Goal: Task Accomplishment & Management: Manage account settings

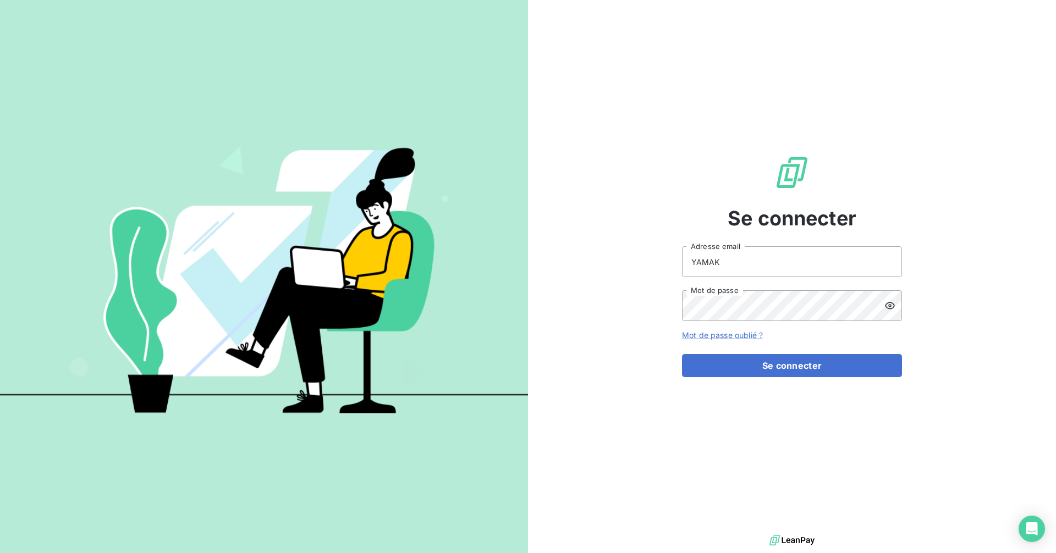
click at [761, 267] on input "YAMAK" at bounding box center [792, 261] width 220 height 31
type input "[EMAIL_ADDRESS][DOMAIN_NAME]"
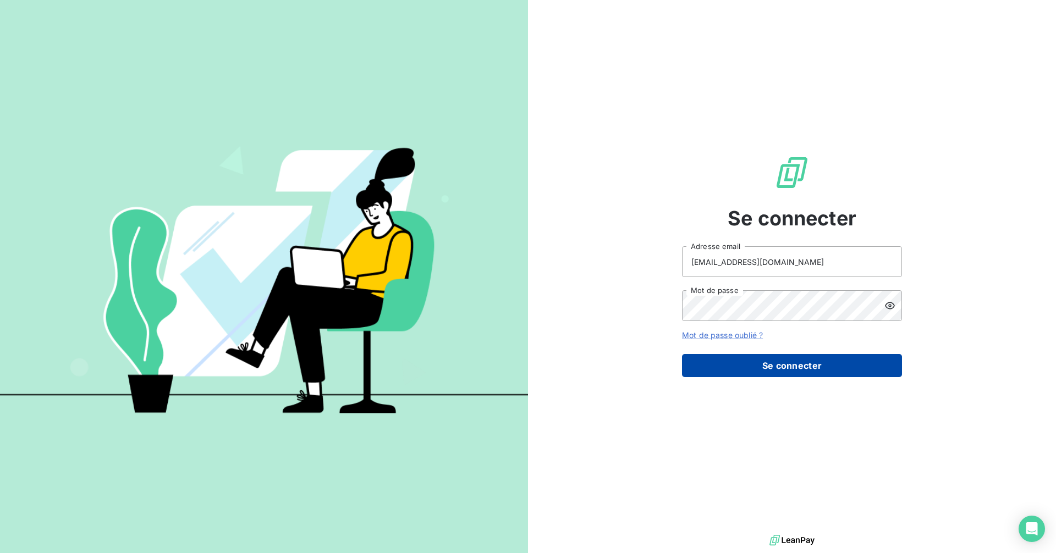
click at [799, 370] on button "Se connecter" at bounding box center [792, 365] width 220 height 23
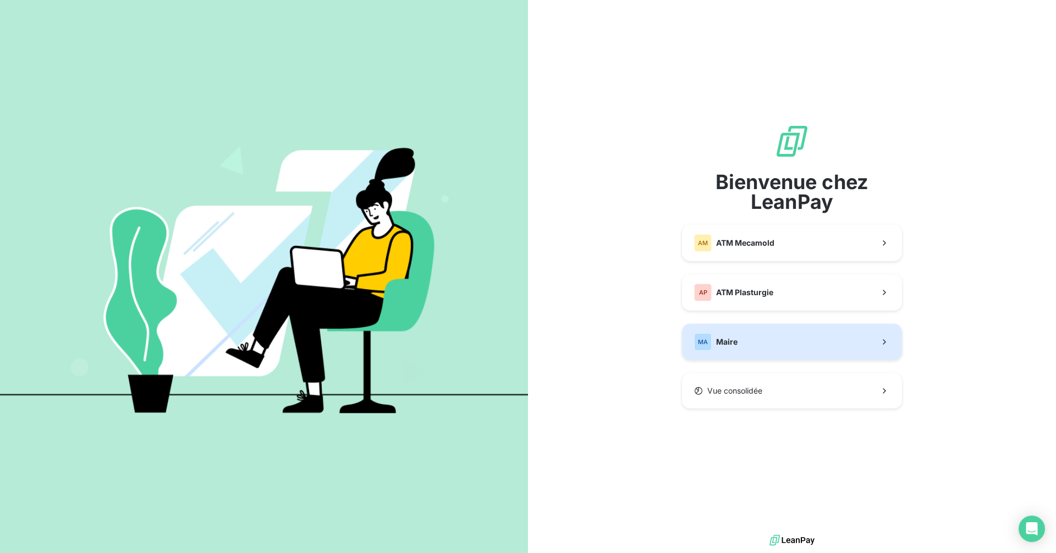
click at [744, 344] on button "MA Maire" at bounding box center [792, 342] width 220 height 36
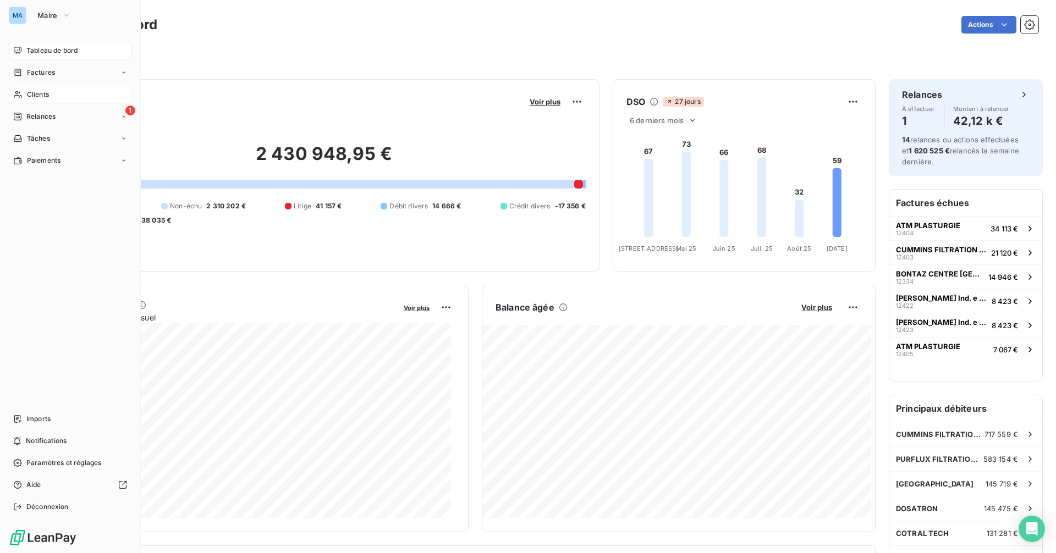
click at [53, 90] on div "Clients" at bounding box center [70, 95] width 123 height 18
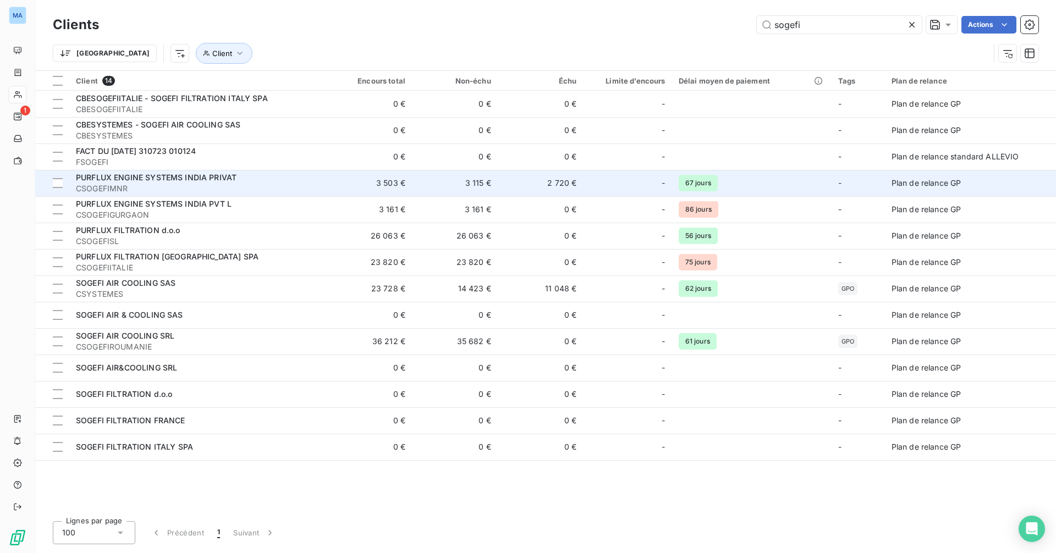
click at [271, 185] on span "CSOGEFIMNR" at bounding box center [198, 188] width 244 height 11
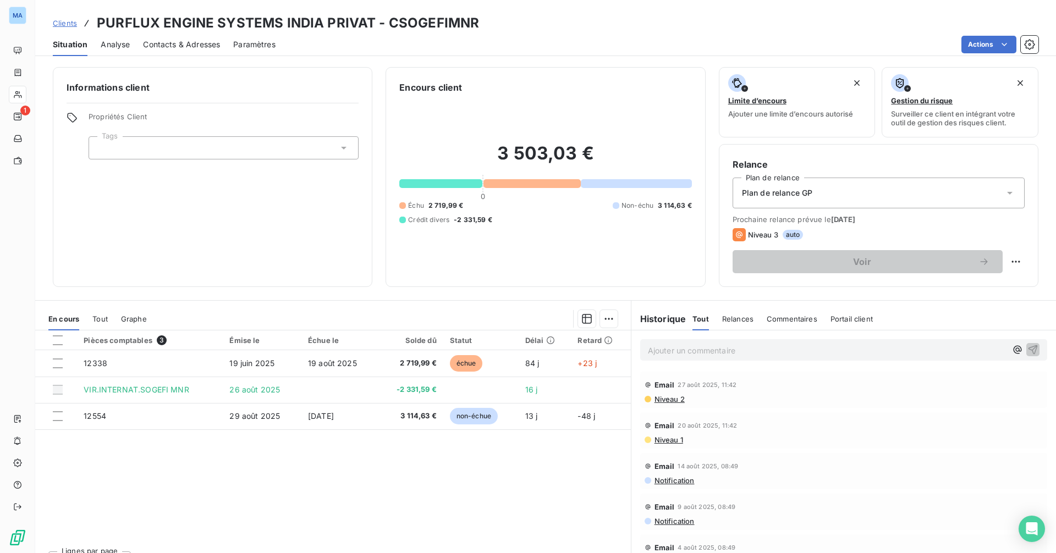
click at [252, 507] on div "Pièces comptables 3 Émise le Échue le Solde dû Statut Délai Retard 12338 19 jui…" at bounding box center [333, 437] width 596 height 212
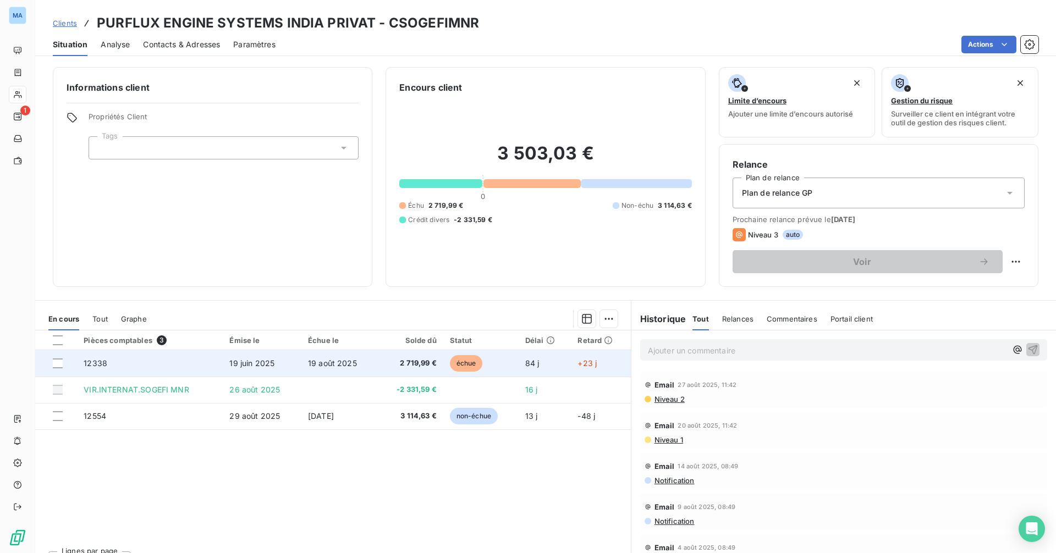
click at [330, 362] on span "19 août 2025" at bounding box center [332, 363] width 49 height 9
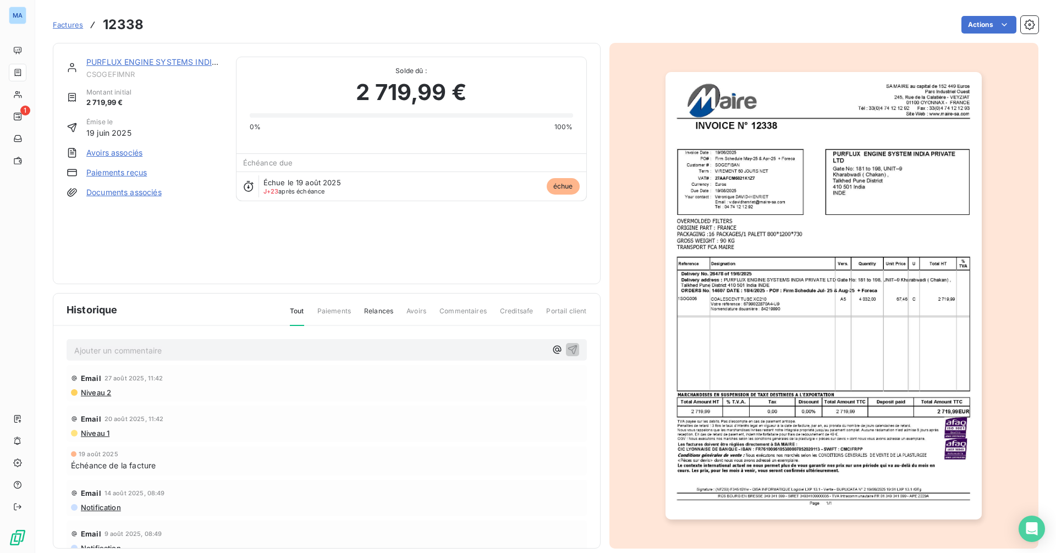
click at [400, 484] on div "Email 14 août 2025, 08:49 Notification" at bounding box center [327, 498] width 520 height 36
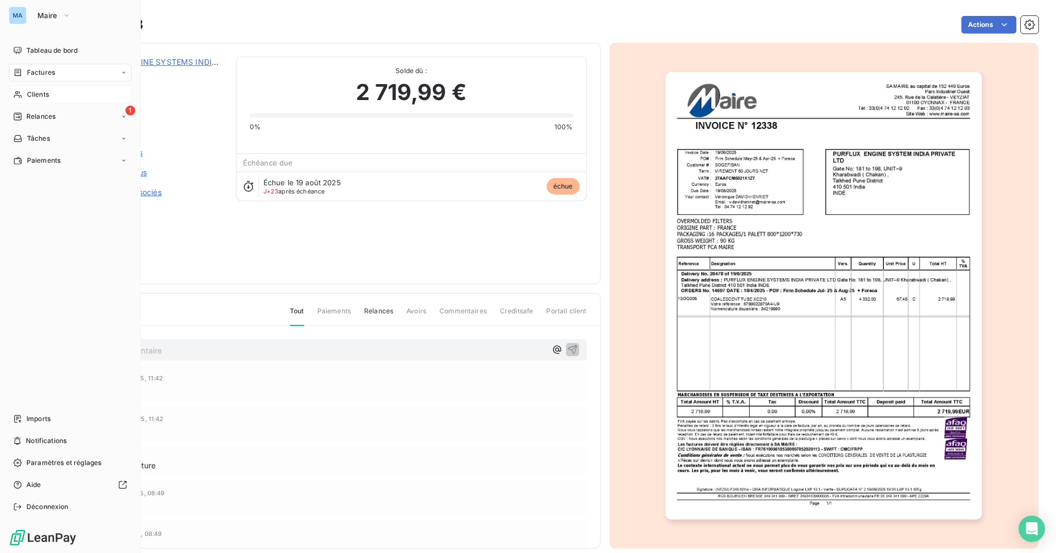
click at [45, 94] on span "Clients" at bounding box center [38, 95] width 22 height 10
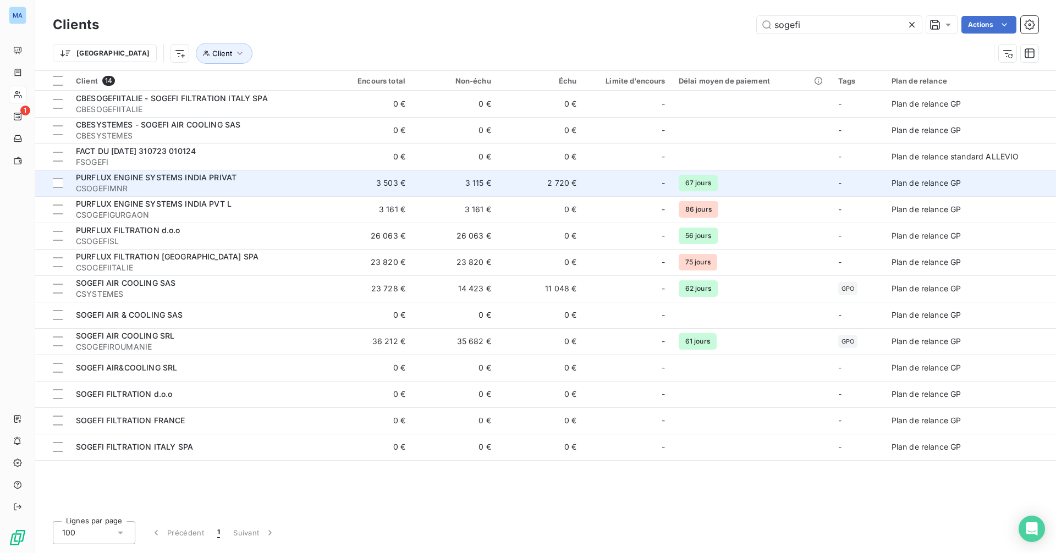
click at [239, 187] on span "CSOGEFIMNR" at bounding box center [198, 188] width 244 height 11
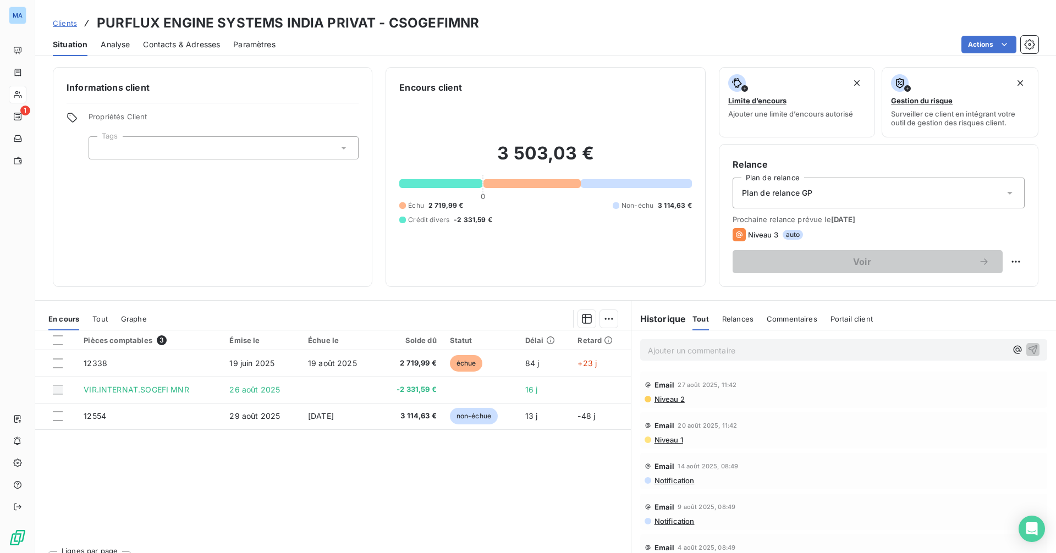
click at [460, 485] on div "Pièces comptables 3 Émise le Échue le Solde dû Statut Délai Retard 12338 19 jui…" at bounding box center [333, 437] width 596 height 212
